Goal: Information Seeking & Learning: Learn about a topic

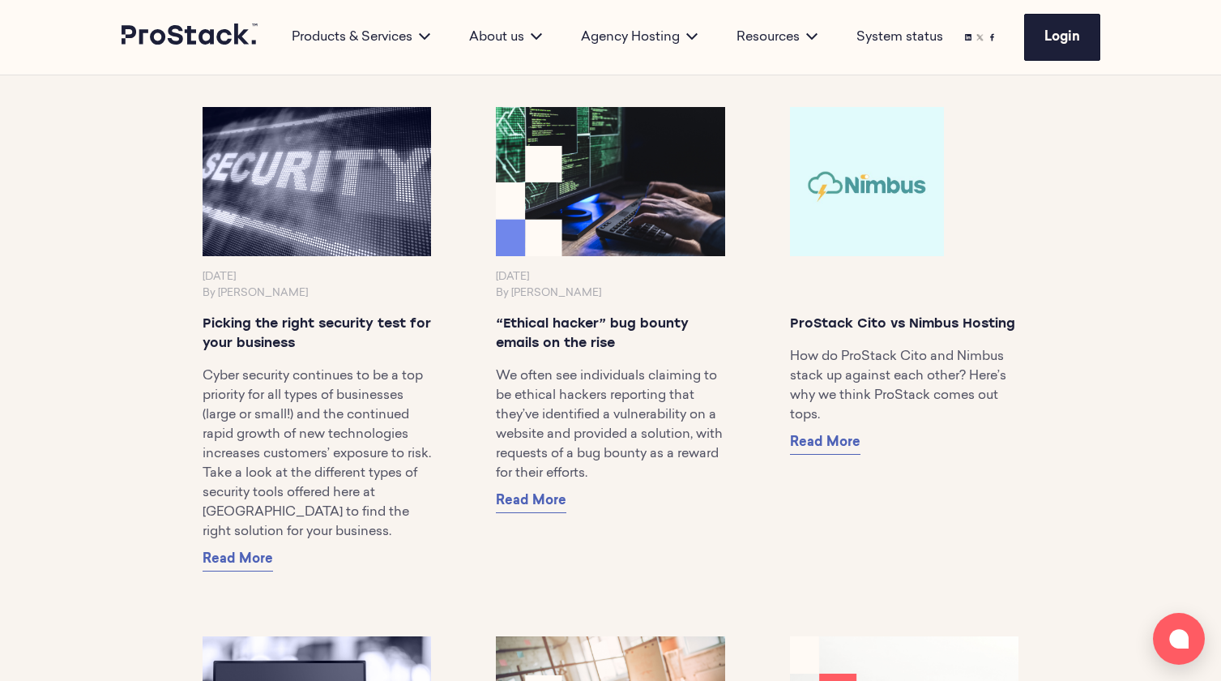
scroll to position [11532, 0]
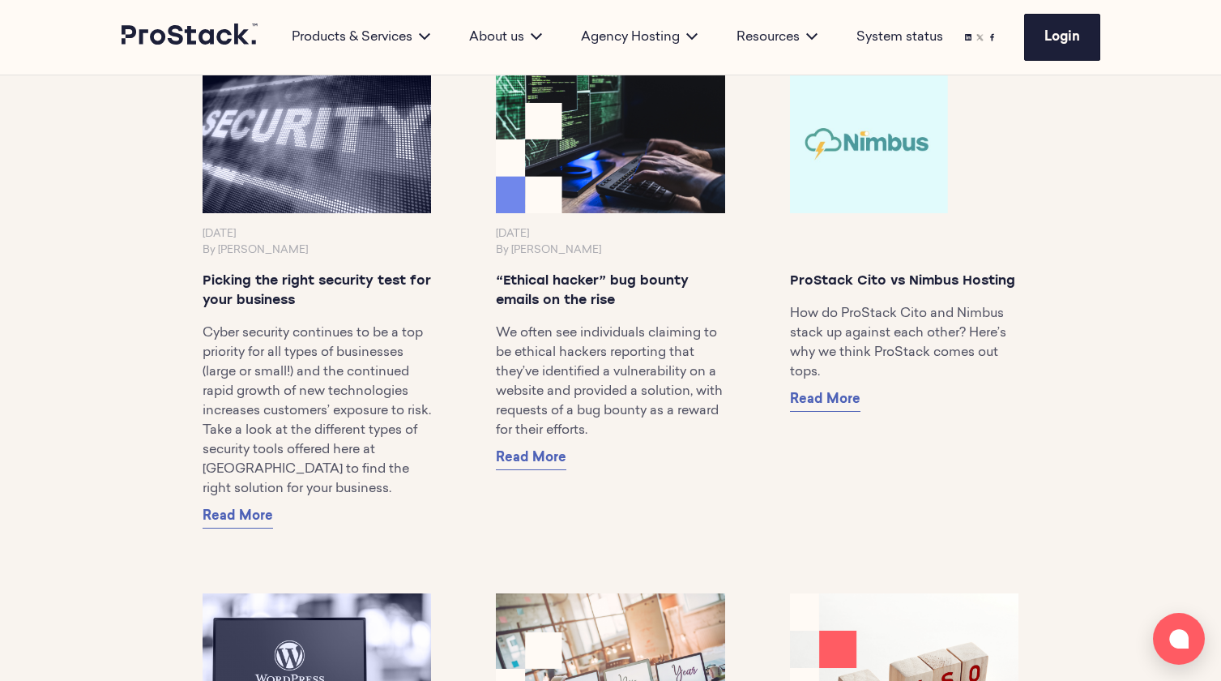
click at [871, 166] on img at bounding box center [867, 139] width 162 height 156
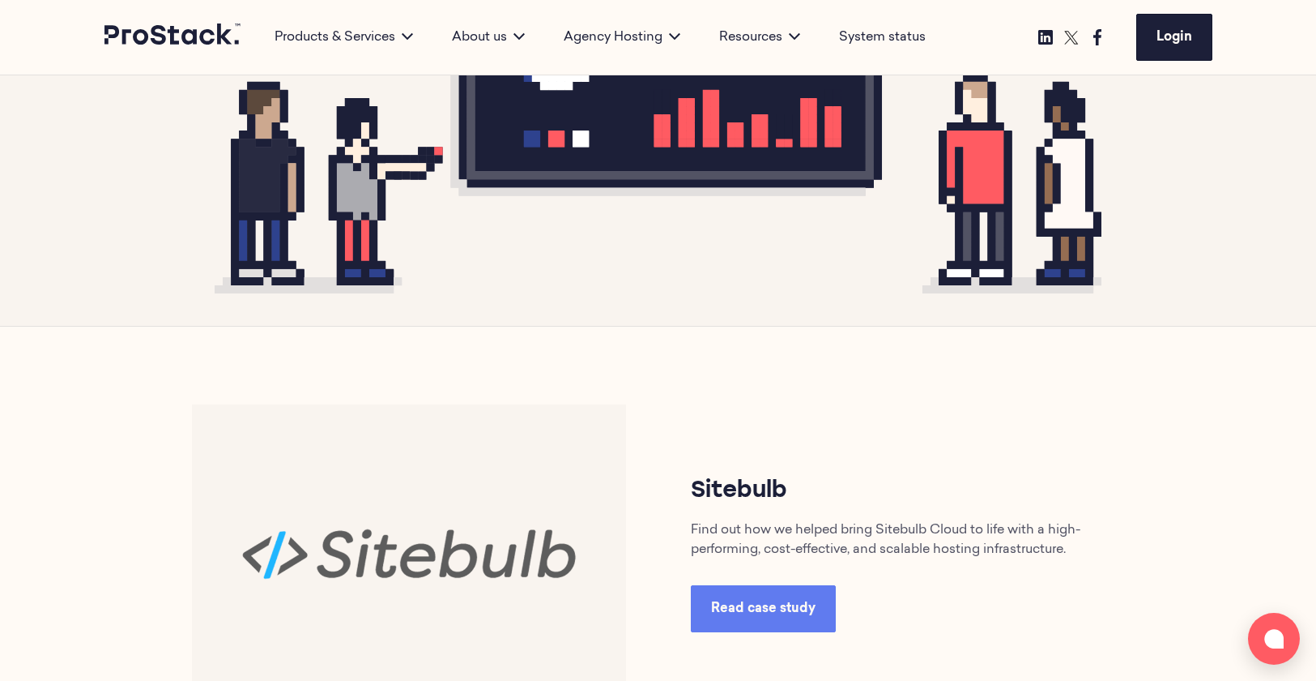
click at [771, 608] on span "Read case study" at bounding box center [763, 608] width 105 height 13
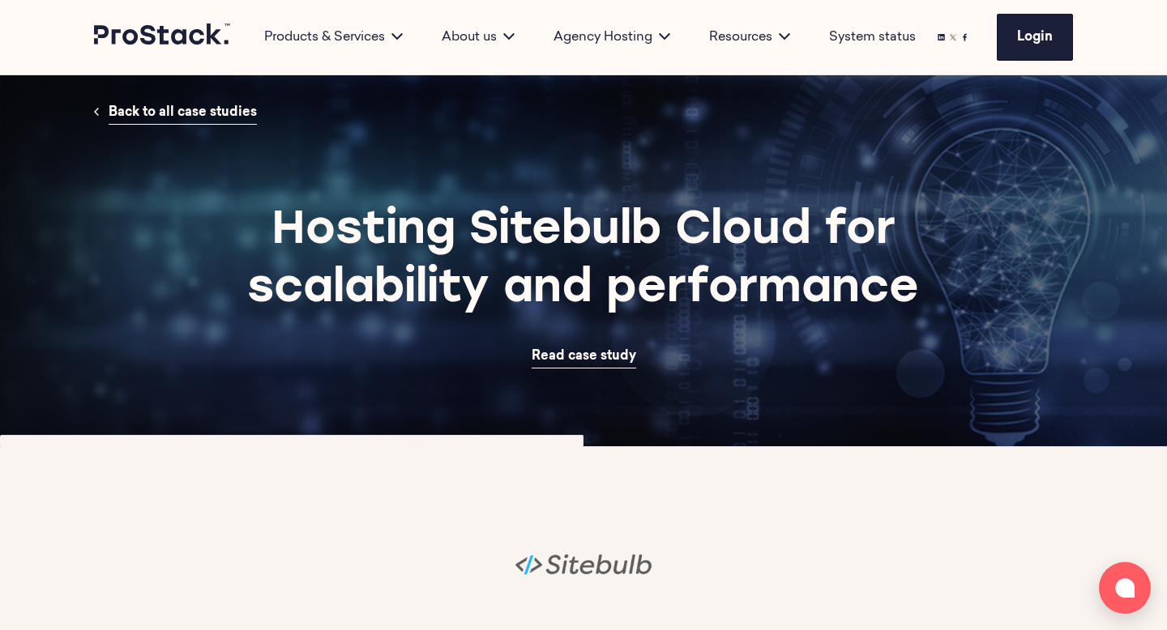
drag, startPoint x: 1161, startPoint y: 83, endPoint x: 1160, endPoint y: 502, distance: 418.8
drag, startPoint x: 276, startPoint y: 227, endPoint x: 909, endPoint y: 278, distance: 634.8
click at [909, 278] on h1 "Hosting Sitebulb Cloud for scalability and performance" at bounding box center [583, 261] width 783 height 117
copy h1 "Hosting Sitebulb Cloud for scalability and performance"
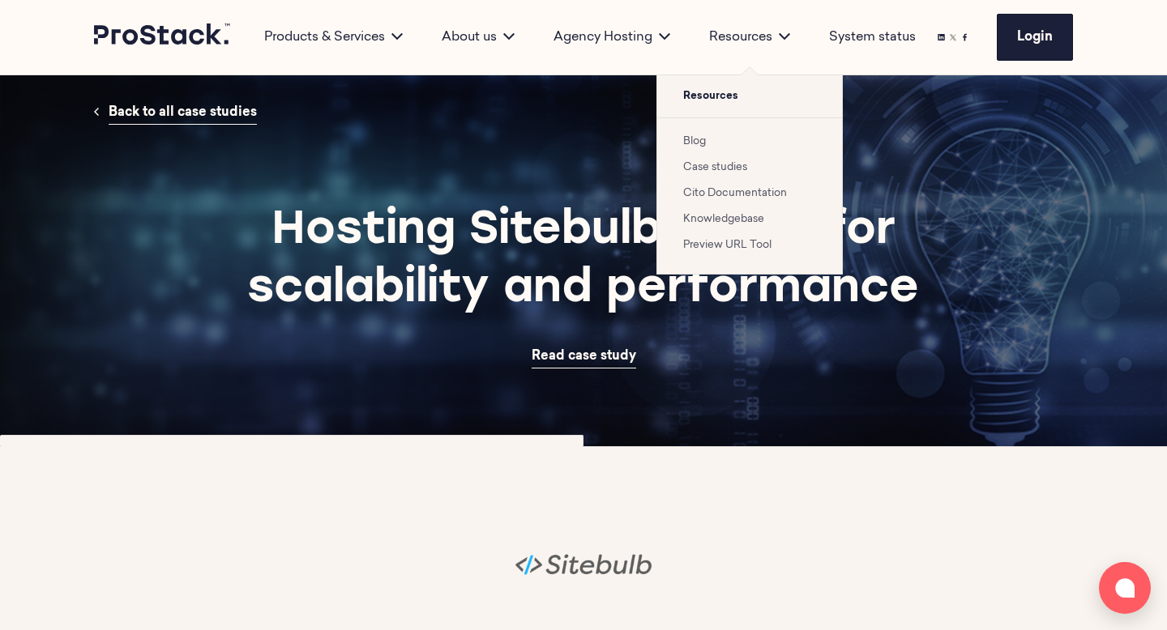
click at [785, 35] on icon at bounding box center [784, 36] width 11 height 11
click at [694, 142] on link "Blog" at bounding box center [694, 141] width 23 height 11
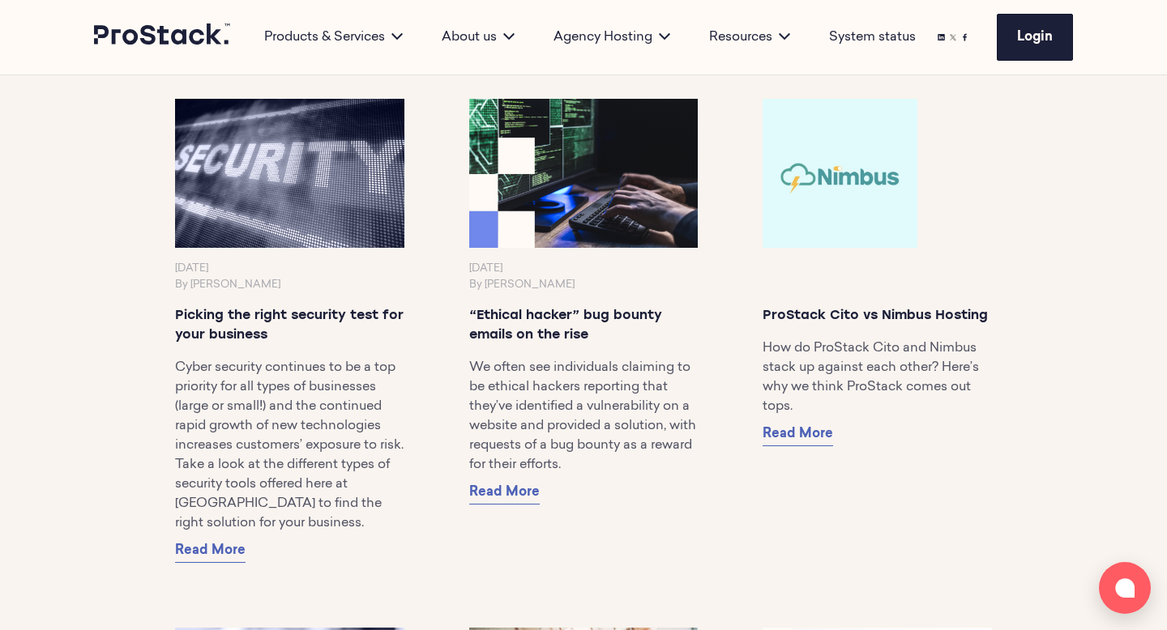
scroll to position [11517, 0]
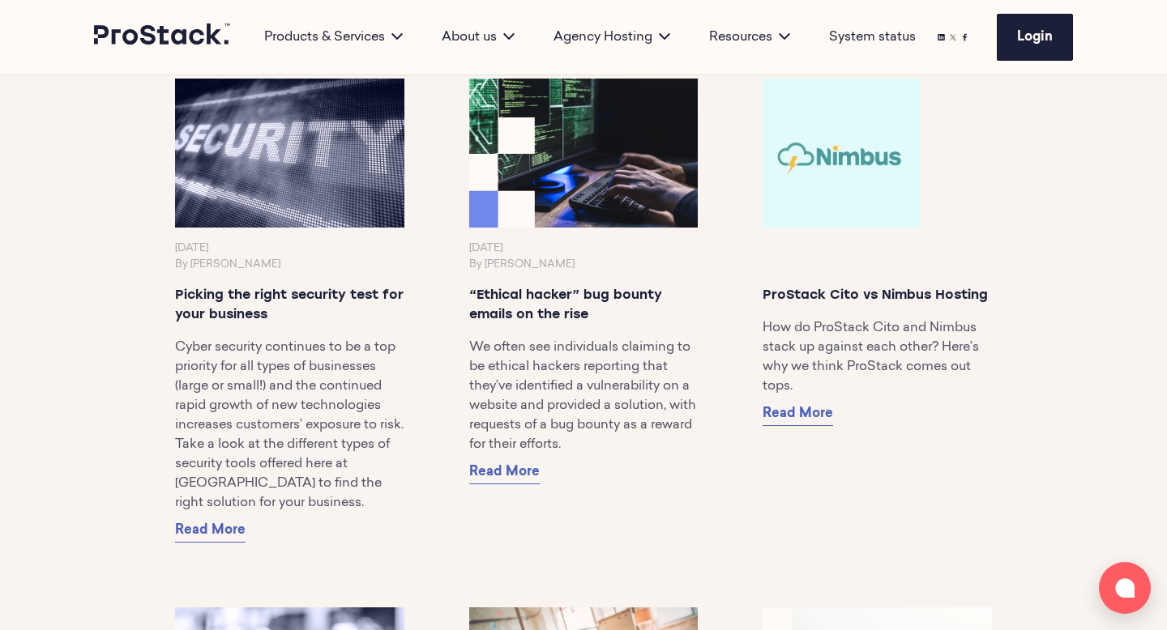
click at [827, 198] on img at bounding box center [840, 153] width 162 height 156
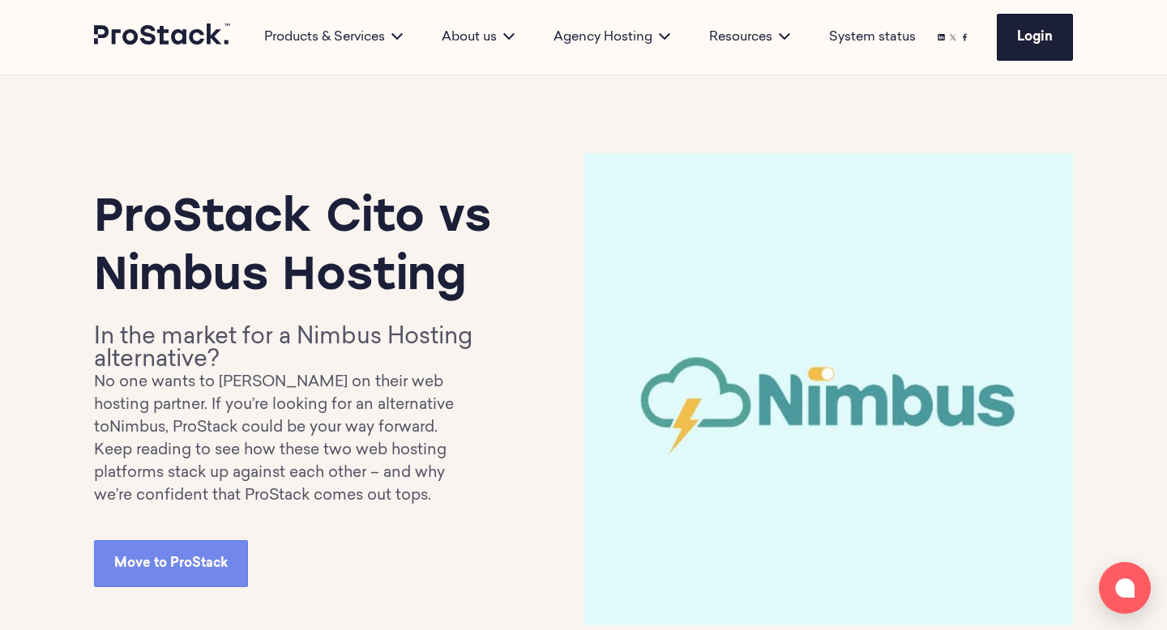
click at [941, 39] on img at bounding box center [941, 38] width 12 height 12
